Goal: Information Seeking & Learning: Learn about a topic

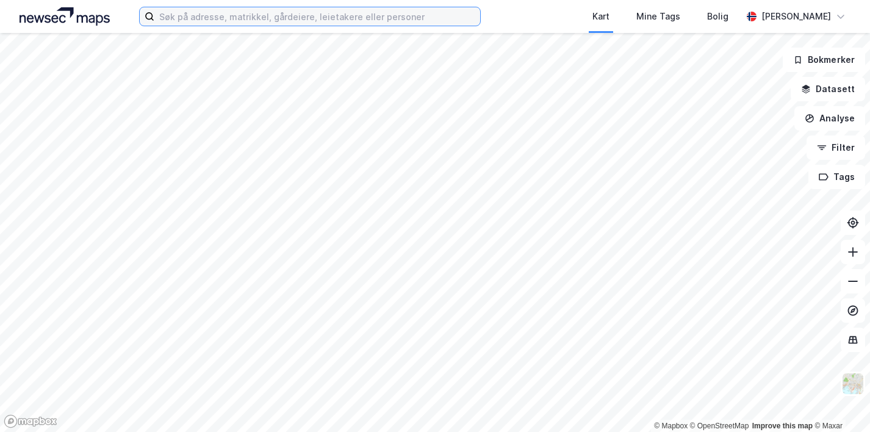
click at [220, 12] on input at bounding box center [317, 16] width 326 height 18
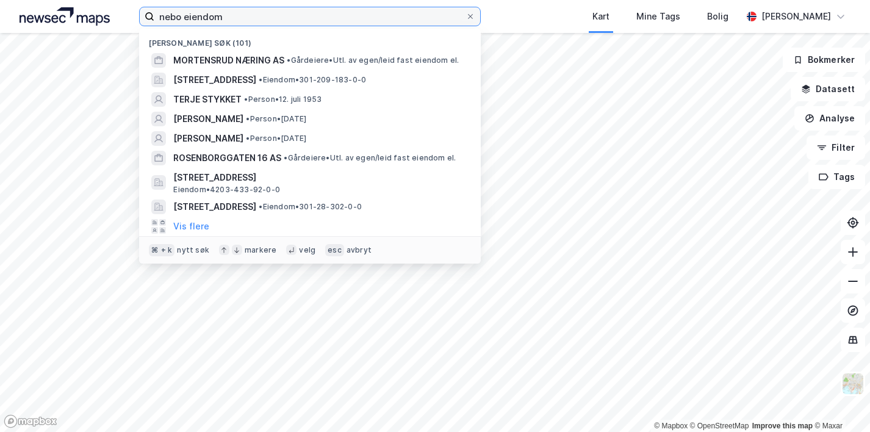
type input "nebo eiendom"
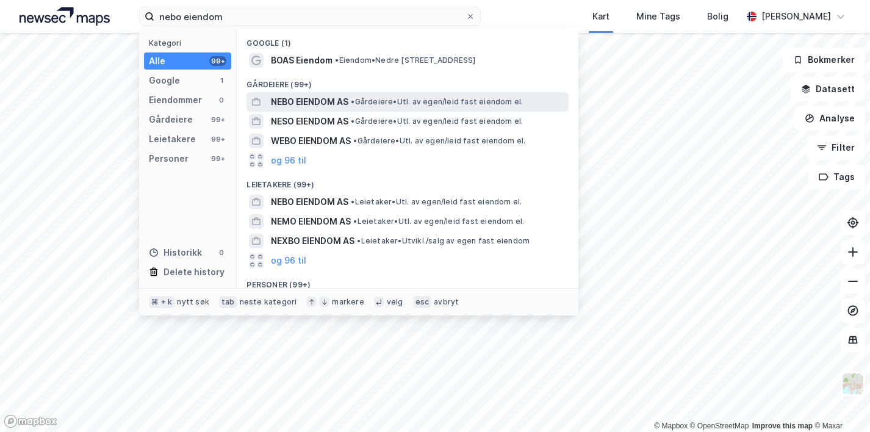
click at [293, 98] on span "NEBO EIENDOM AS" at bounding box center [309, 102] width 77 height 15
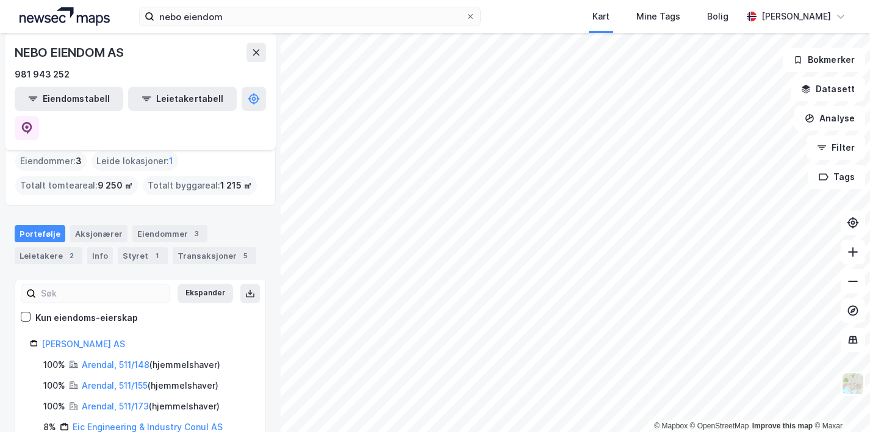
scroll to position [17, 0]
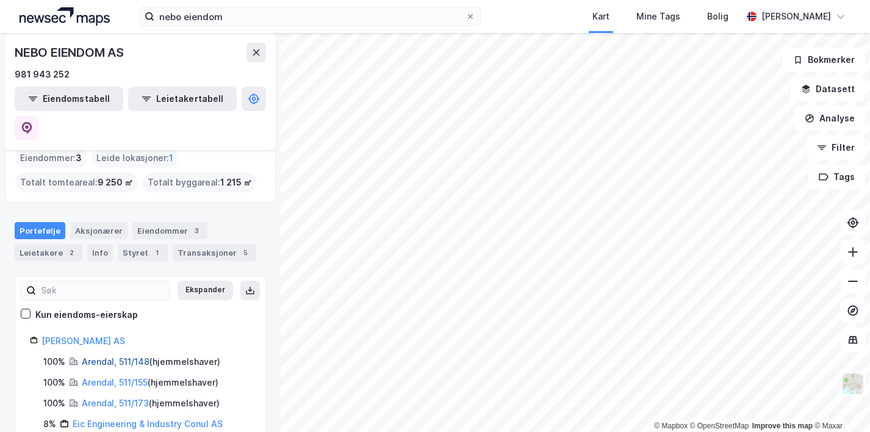
click at [99, 356] on link "Arendal, 511/148" at bounding box center [116, 361] width 68 height 10
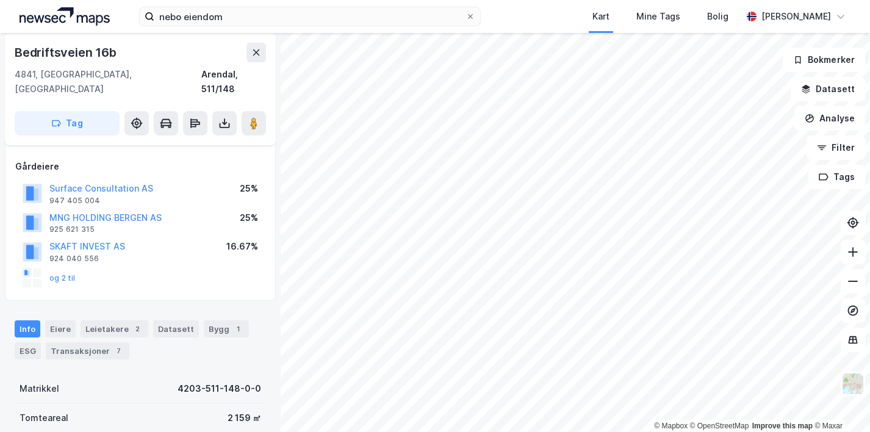
scroll to position [89, 0]
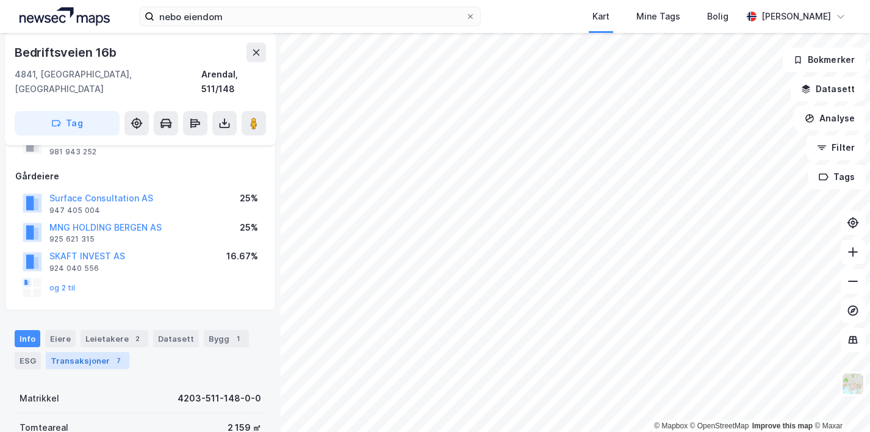
click at [91, 352] on div "Transaksjoner 7" at bounding box center [88, 360] width 84 height 17
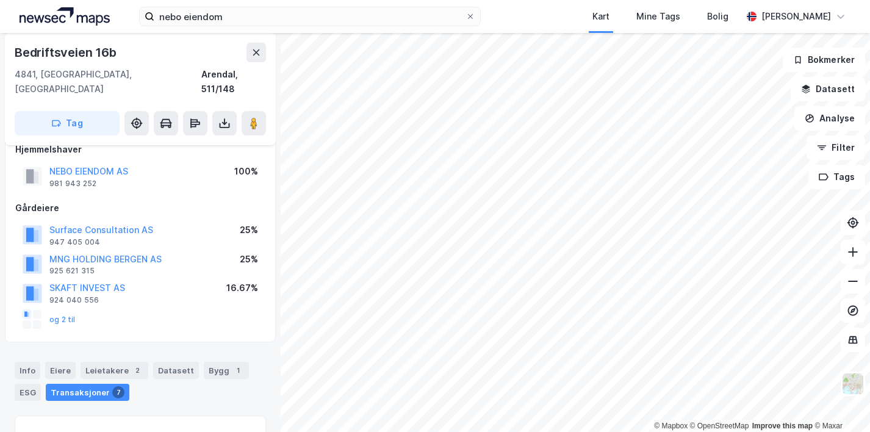
scroll to position [54, 0]
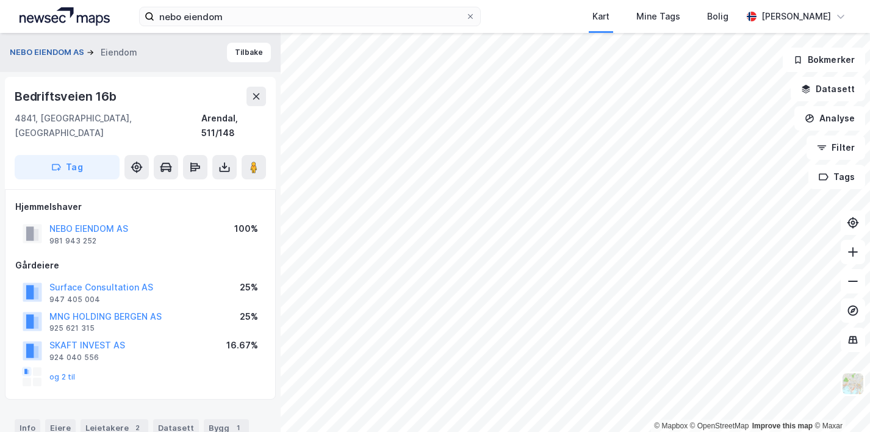
click at [66, 54] on button "NEBO EIENDOM AS" at bounding box center [48, 52] width 77 height 12
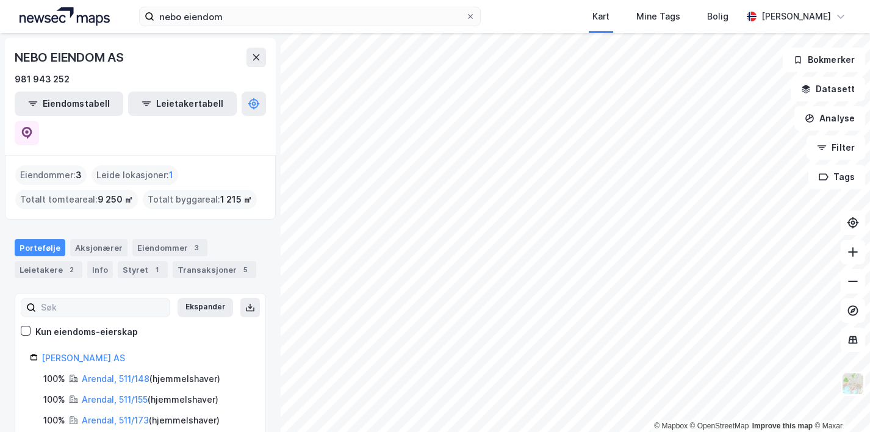
scroll to position [17, 0]
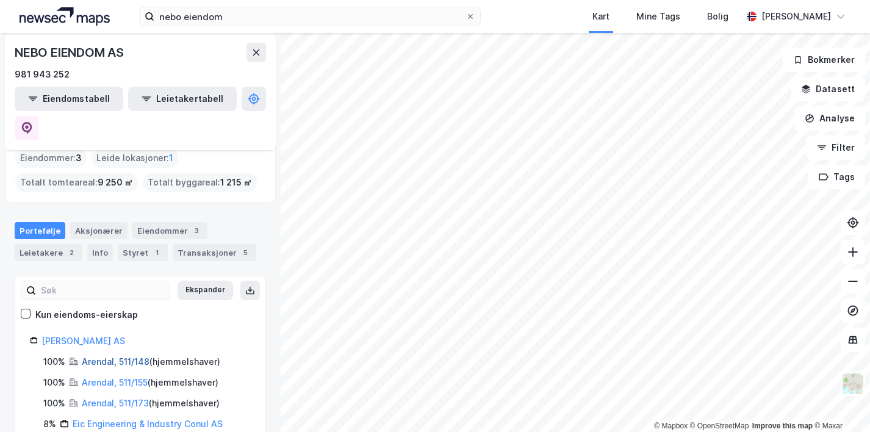
click at [122, 356] on link "Arendal, 511/148" at bounding box center [116, 361] width 68 height 10
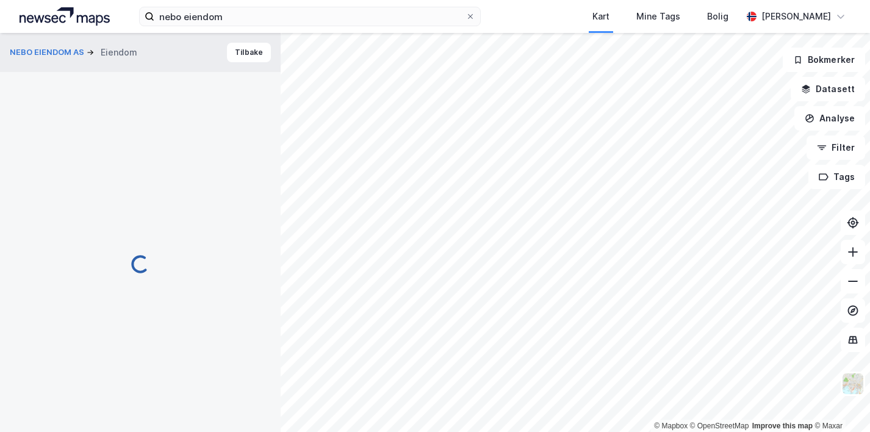
scroll to position [33, 0]
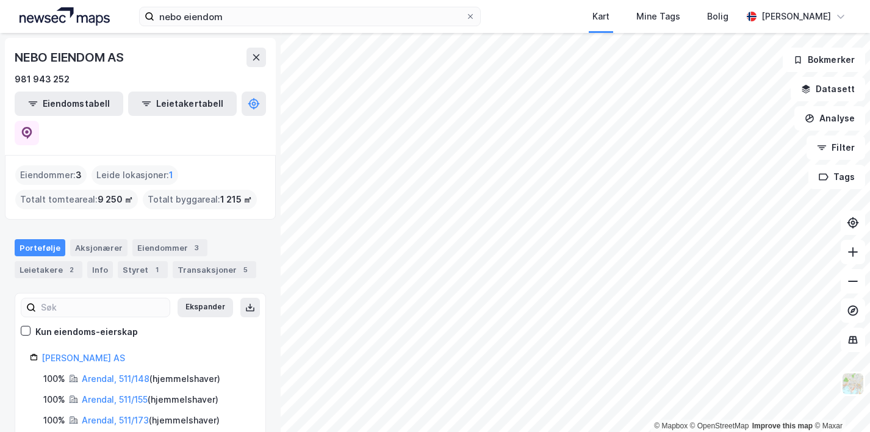
scroll to position [17, 0]
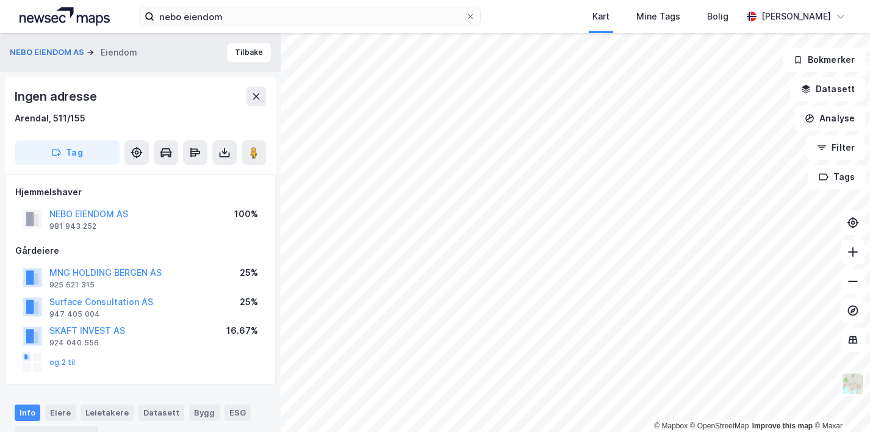
scroll to position [33, 0]
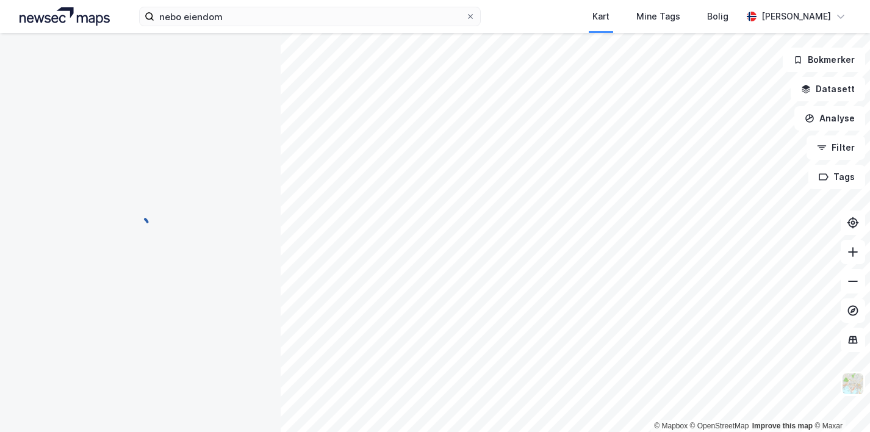
scroll to position [33, 0]
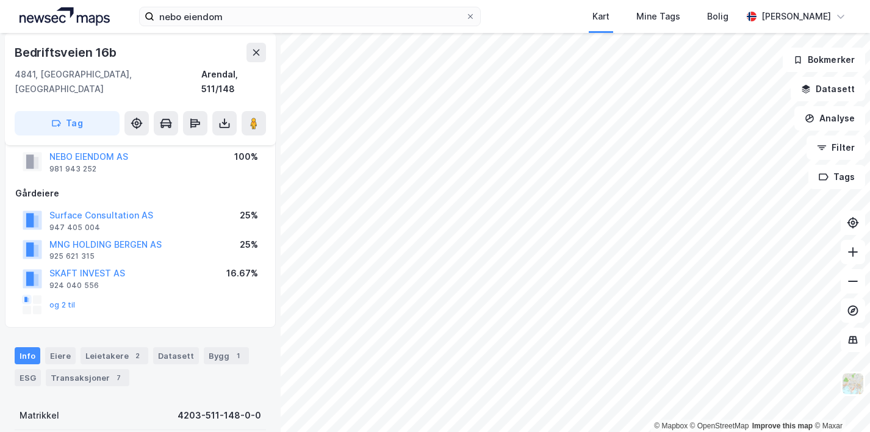
scroll to position [33, 0]
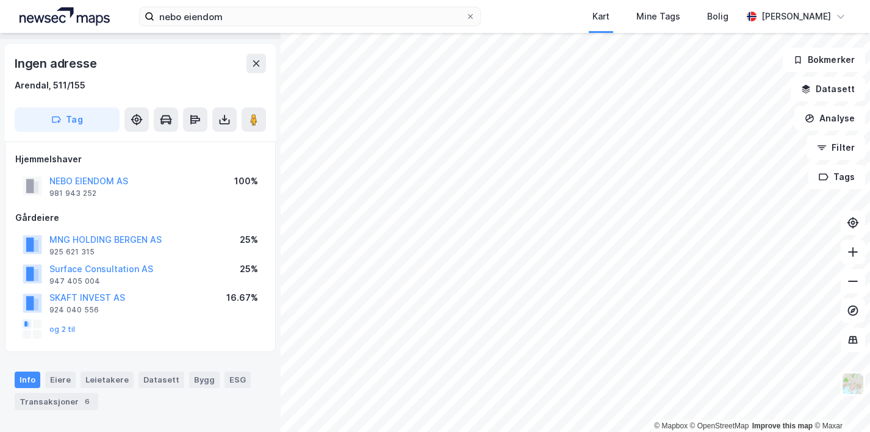
scroll to position [33, 0]
